Goal: Task Accomplishment & Management: Use online tool/utility

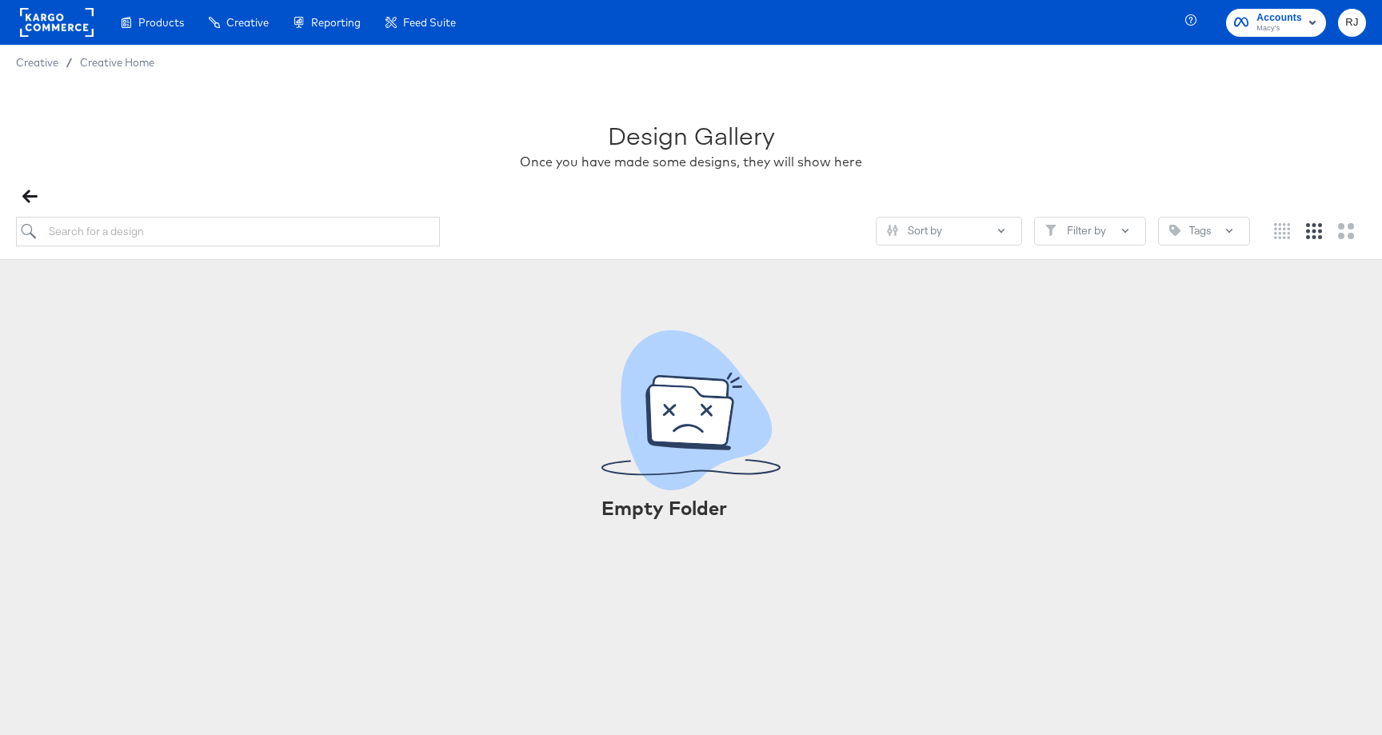
click at [33, 20] on rect at bounding box center [57, 22] width 74 height 29
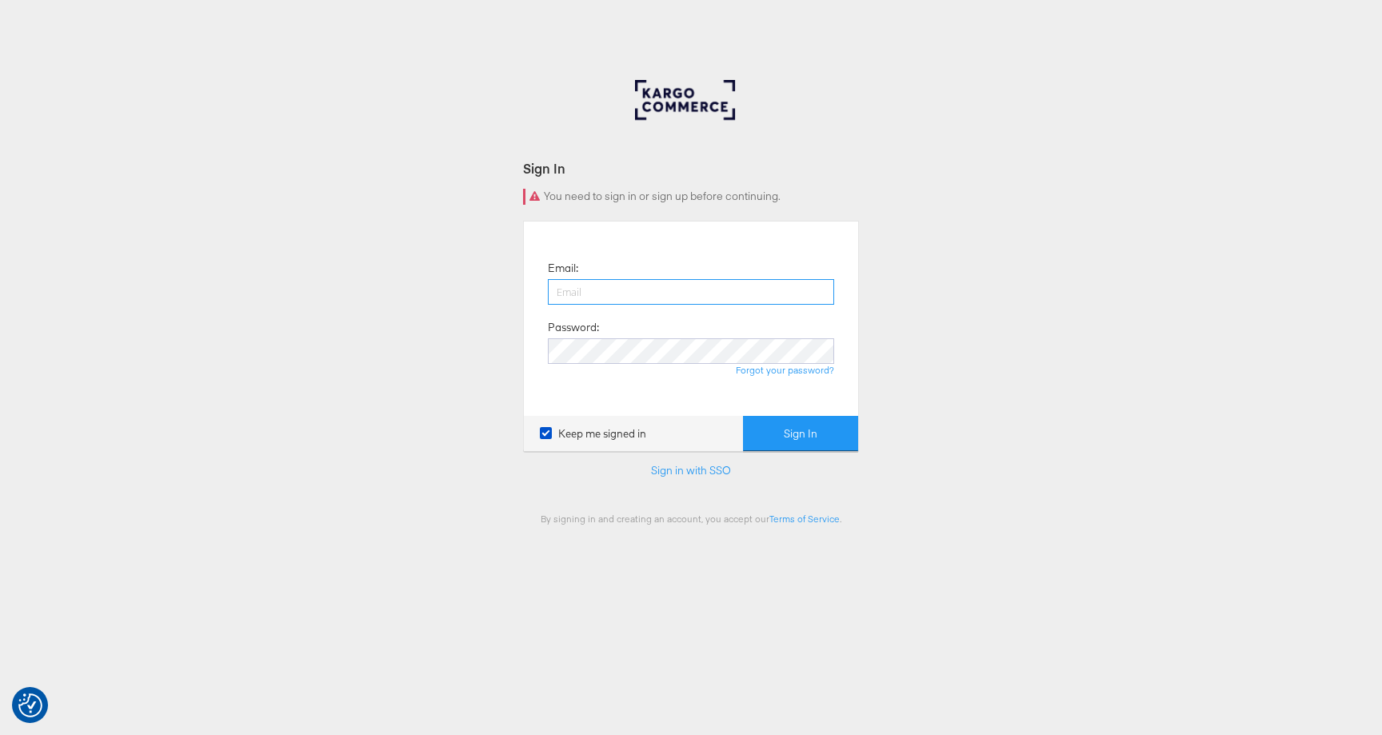
type input "[PERSON_NAME][EMAIL_ADDRESS][PERSON_NAME][DOMAIN_NAME]"
click at [796, 441] on button "Sign In" at bounding box center [800, 434] width 115 height 36
